Goal: Task Accomplishment & Management: Manage account settings

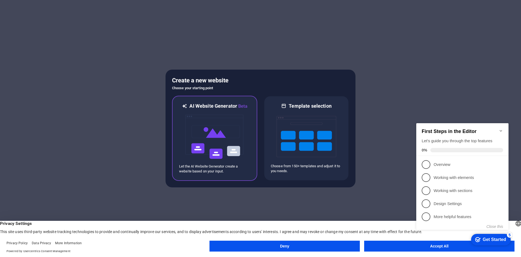
click at [189, 135] on img at bounding box center [215, 136] width 60 height 54
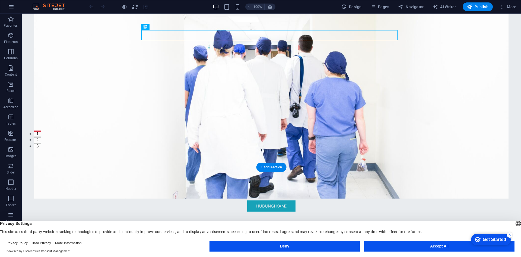
scroll to position [136, 0]
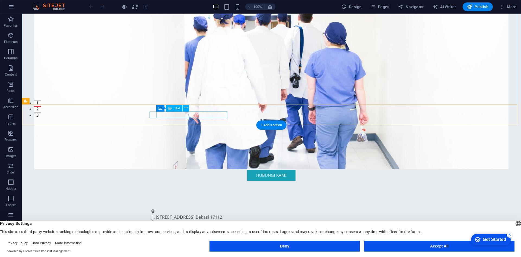
click at [203, 214] on span "Bekasi" at bounding box center [202, 217] width 13 height 6
drag, startPoint x: 162, startPoint y: 114, endPoint x: 230, endPoint y: 113, distance: 67.9
click at [230, 202] on div "Jl. Raya Bekasi No.88 , Bekasi 17112 +62 21 2345 6789 info@triamedikaanugerah.c…" at bounding box center [272, 224] width 500 height 45
click at [178, 109] on span "Text" at bounding box center [177, 107] width 6 height 3
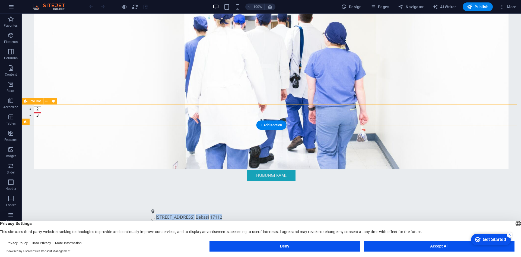
click at [205, 202] on div "Jl. Raya Bekasi No.88 , Bekasi 17112 +62 21 2345 6789 info@triamedikaanugerah.c…" at bounding box center [272, 224] width 500 height 45
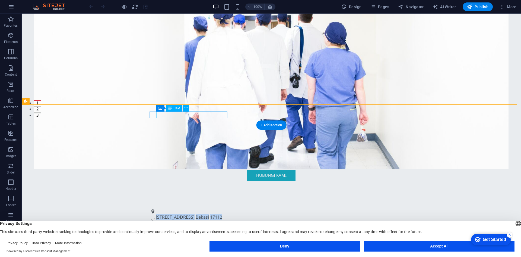
click at [217, 214] on span "17112" at bounding box center [216, 217] width 12 height 6
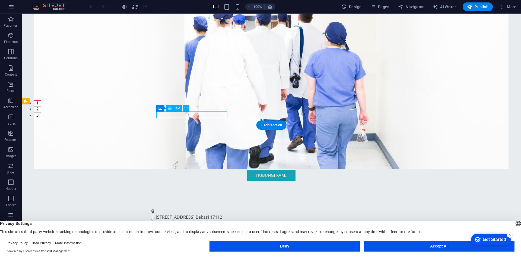
click at [222, 214] on span "17112" at bounding box center [216, 217] width 12 height 6
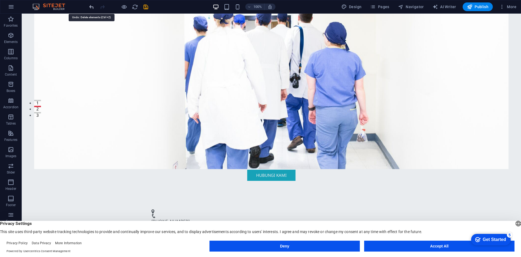
click at [92, 7] on icon "undo" at bounding box center [92, 7] width 6 height 6
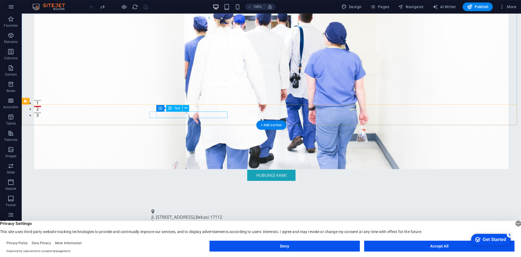
click at [161, 214] on span "Jl. Raya Bekasi No.88" at bounding box center [173, 217] width 43 height 6
drag, startPoint x: 161, startPoint y: 115, endPoint x: 221, endPoint y: 116, distance: 60.0
click at [225, 213] on p "Jl. Raya Bekasi No.88 , Bekasi 17112" at bounding box center [270, 216] width 236 height 7
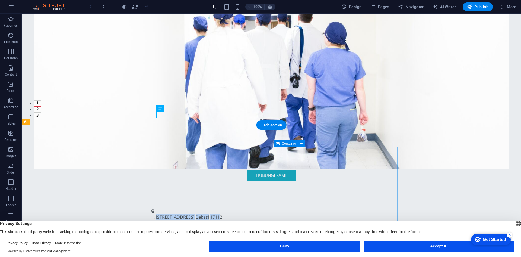
drag, startPoint x: 348, startPoint y: 148, endPoint x: 348, endPoint y: 144, distance: 3.8
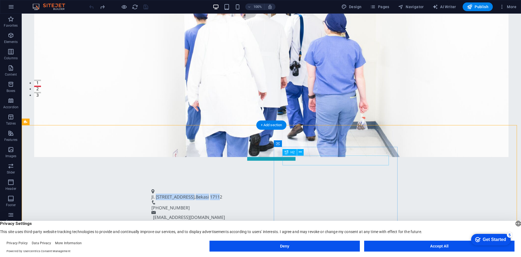
scroll to position [163, 0]
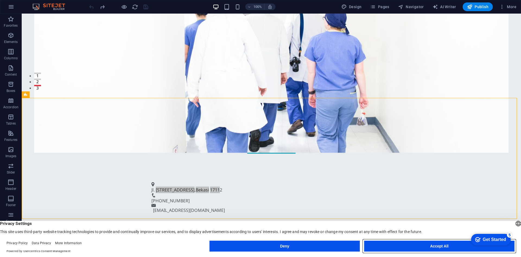
click at [374, 244] on button "Accept All" at bounding box center [439, 245] width 150 height 11
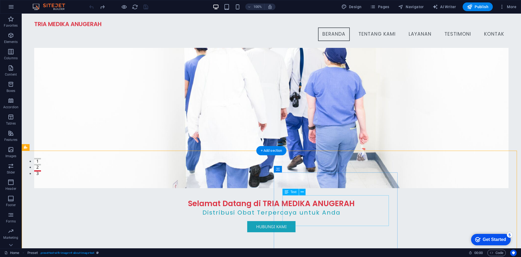
scroll to position [54, 0]
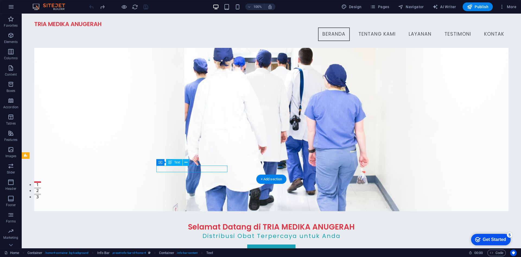
click at [187, 162] on icon at bounding box center [186, 162] width 3 height 6
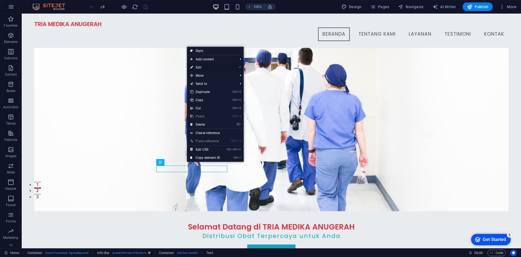
click at [195, 65] on link "⏎ Edit" at bounding box center [205, 67] width 36 height 8
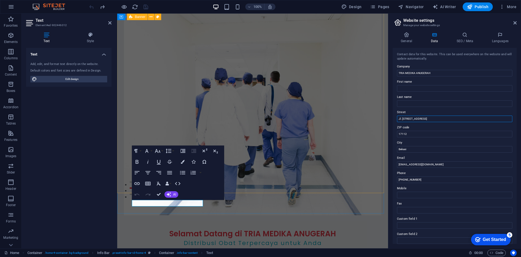
drag, startPoint x: 429, startPoint y: 120, endPoint x: 403, endPoint y: 118, distance: 25.6
click at [403, 118] on input "Jl. Raya Bekasi No.88" at bounding box center [454, 118] width 115 height 7
type input "J"
click at [423, 118] on input "KRESNA, KOMPLEK PEMDA BLOK B NO." at bounding box center [454, 118] width 115 height 7
click at [445, 118] on input "KRESNA, KOMP. PEMDA BLOK B NO." at bounding box center [454, 118] width 115 height 7
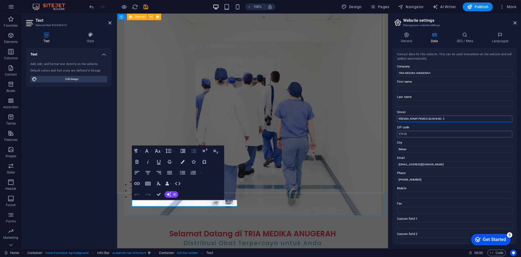
type input "KRESNA, KOMP. PEMDA BLOK B NO. 5"
click at [431, 134] on input "17112" at bounding box center [454, 134] width 115 height 7
type input "17423"
click at [404, 164] on input "info@triamedikaanugerah.com" at bounding box center [454, 164] width 115 height 7
type input "irvanraviand@triaaanugerahmandiri.com"
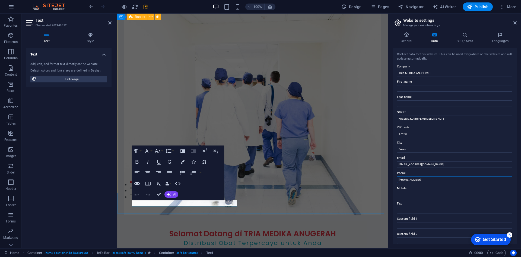
click at [433, 178] on input "+62 21 2345 6789" at bounding box center [454, 179] width 115 height 7
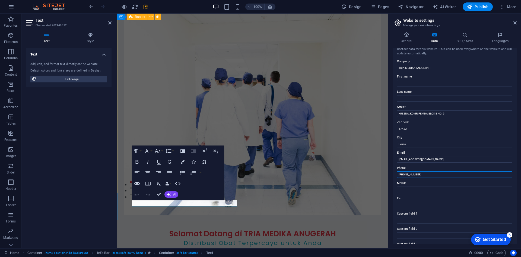
scroll to position [0, 0]
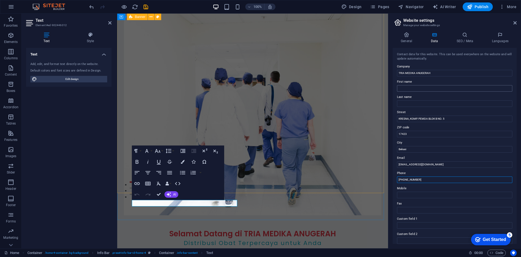
type input "+62 81284276857"
click at [422, 86] on input "First name" at bounding box center [454, 88] width 115 height 7
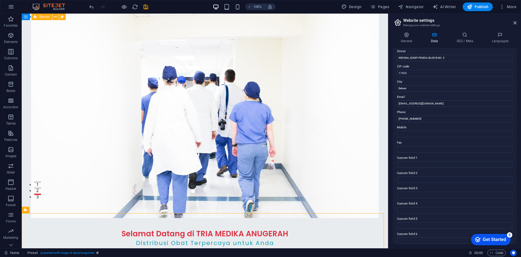
scroll to position [65, 0]
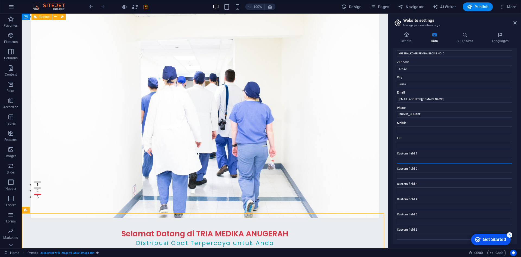
click at [449, 162] on input "Custom field 1" at bounding box center [454, 160] width 115 height 7
type input "PEDAGANG BESAR FARMASI"
click at [416, 173] on input "Custom field 2" at bounding box center [454, 175] width 115 height 7
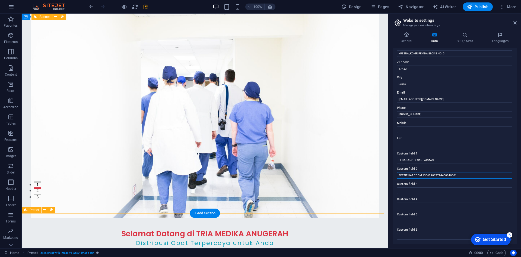
type input "SERTIFIKAT CDOM 130624007794400040001"
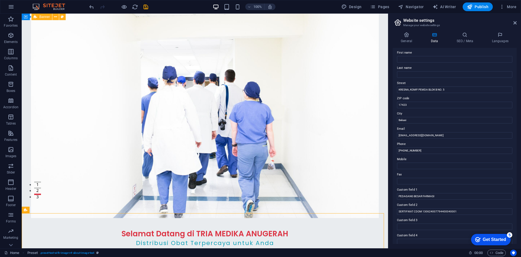
scroll to position [0, 0]
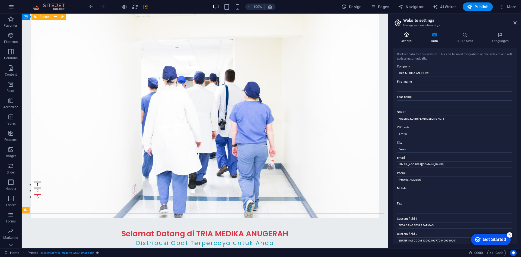
click at [405, 37] on h4 "General" at bounding box center [408, 37] width 30 height 11
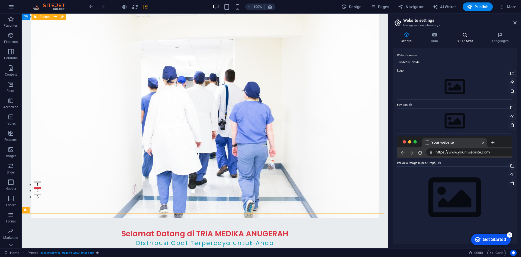
click at [466, 39] on h4 "SEO / Meta" at bounding box center [466, 37] width 35 height 11
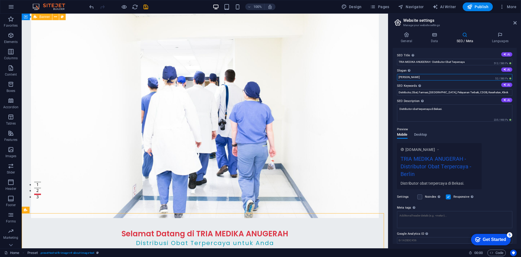
click at [461, 76] on input "Berlin" at bounding box center [454, 77] width 115 height 7
type input "B"
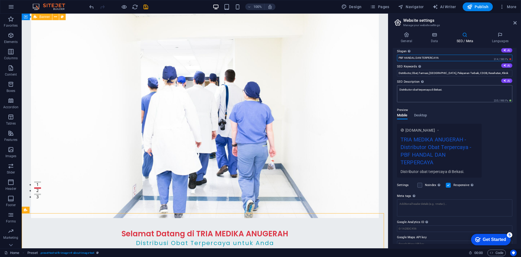
scroll to position [27, 0]
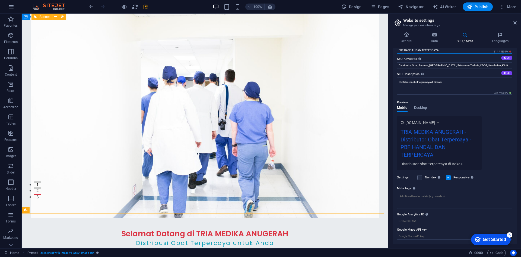
type input "PBF HANDAL DAN TERPERCAYA"
click at [491, 238] on div "Get Started" at bounding box center [494, 239] width 23 height 5
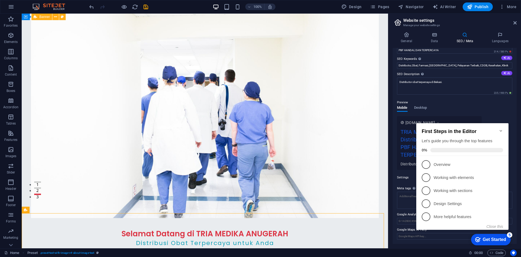
click at [453, 249] on div "Home Preset . preset-text-with-image-v4-about-image-text" at bounding box center [234, 252] width 460 height 7
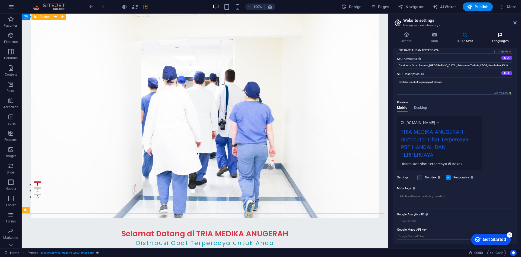
click at [494, 36] on icon at bounding box center [500, 34] width 33 height 5
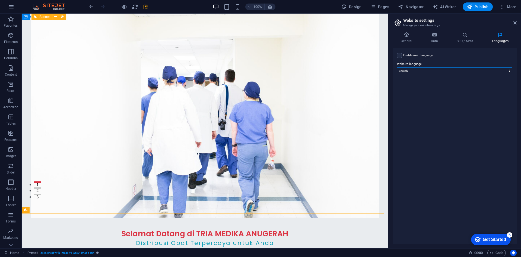
click at [474, 71] on select "Abkhazian Afar Afrikaans Akan Albanian Amharic Arabic Aragonese Armenian Assame…" at bounding box center [454, 70] width 115 height 7
select select "70"
click at [397, 67] on select "Abkhazian Afar Afrikaans Akan Albanian Amharic Arabic Aragonese Armenian Assame…" at bounding box center [454, 70] width 115 height 7
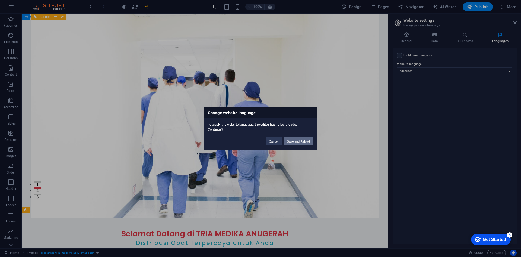
click at [307, 142] on button "Save and Reload" at bounding box center [298, 141] width 29 height 8
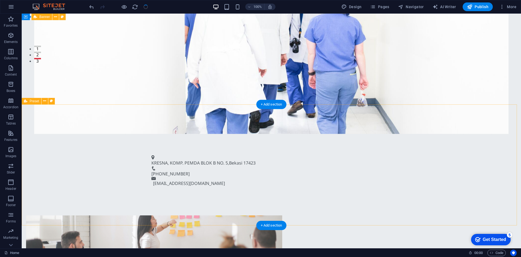
scroll to position [190, 0]
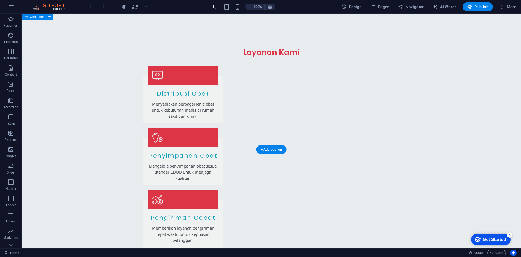
scroll to position [796, 0]
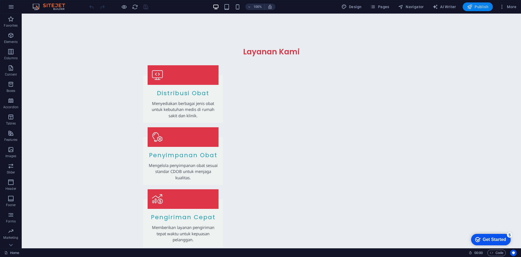
click at [471, 5] on icon "button" at bounding box center [469, 6] width 5 height 5
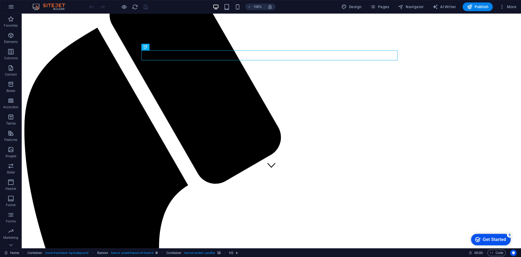
scroll to position [81, 0]
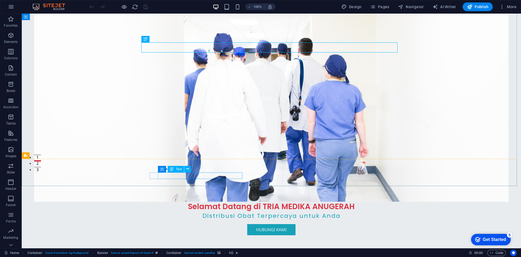
click at [177, 167] on span "Text" at bounding box center [179, 168] width 6 height 3
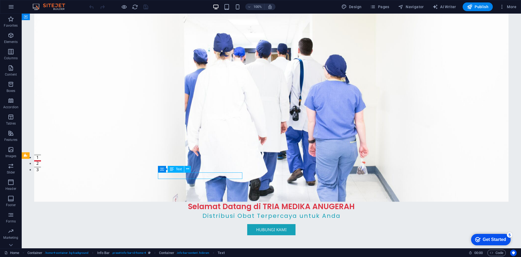
click at [169, 169] on div "Text" at bounding box center [176, 169] width 16 height 7
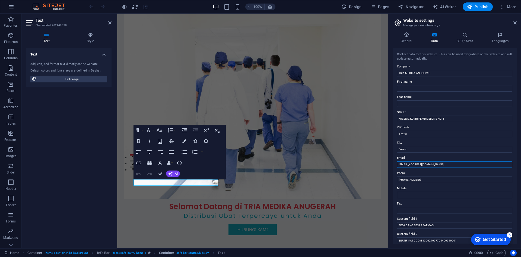
click at [414, 164] on input "irvanraviand@triaaanugerahmandiri.com" at bounding box center [454, 164] width 115 height 7
type input "irvanraviandi@triaaanugerahmandiri.com"
click at [482, 8] on span "Publish" at bounding box center [477, 6] width 21 height 5
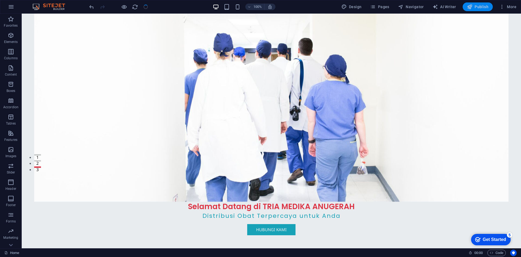
click at [475, 6] on span "Publish" at bounding box center [477, 6] width 21 height 5
